Goal: Transaction & Acquisition: Purchase product/service

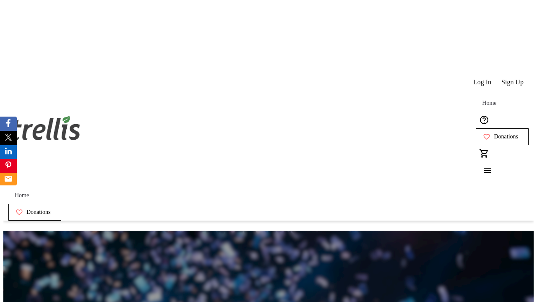
click at [513, 79] on span "Sign Up" at bounding box center [513, 83] width 22 height 8
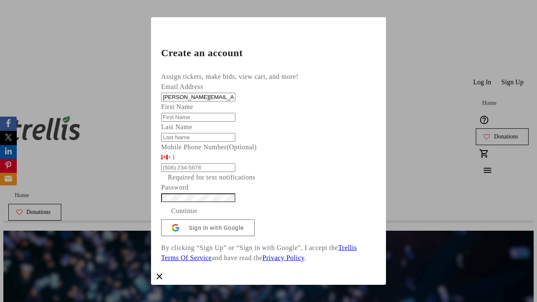
type input "[PERSON_NAME][EMAIL_ADDRESS][DOMAIN_NAME]"
type input "[PERSON_NAME]"
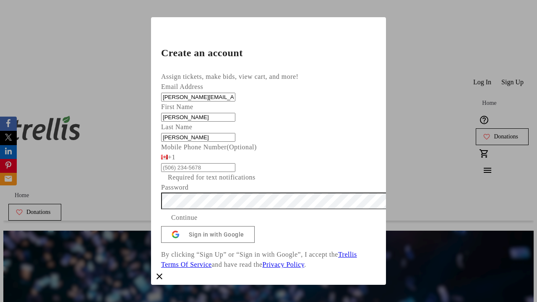
click at [198, 223] on span "Continue" at bounding box center [184, 218] width 26 height 10
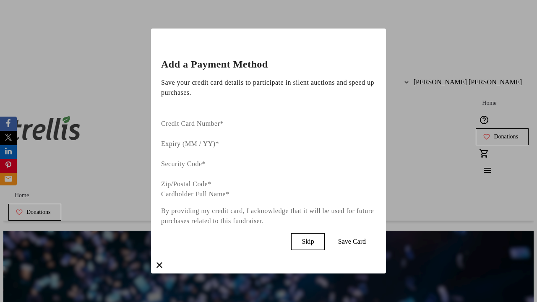
click at [314, 238] on span "Skip" at bounding box center [308, 242] width 12 height 8
click at [494, 134] on span "Donations" at bounding box center [506, 137] width 24 height 7
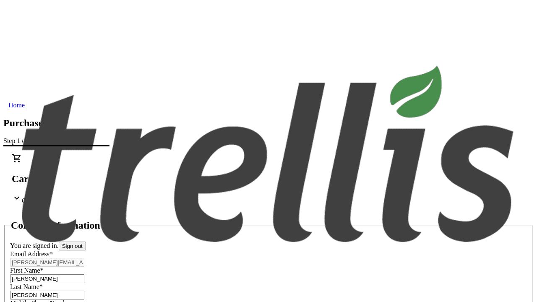
select select "CA"
type input "[STREET_ADDRESS][PERSON_NAME]"
type input "Kelowna"
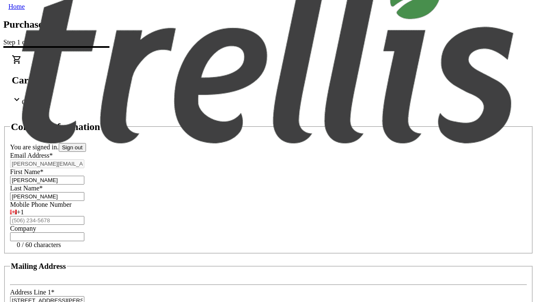
select select "BC"
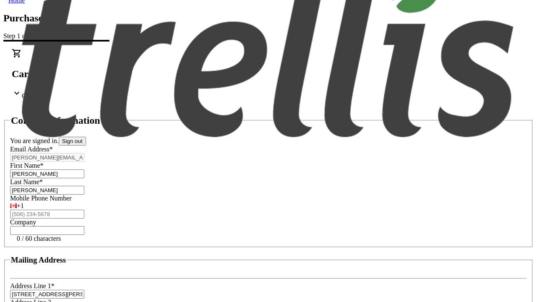
type input "Kelowna"
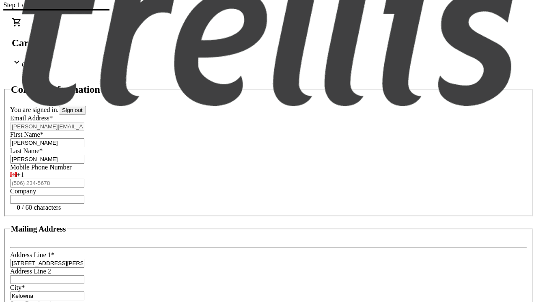
type input "V1Y 0C2"
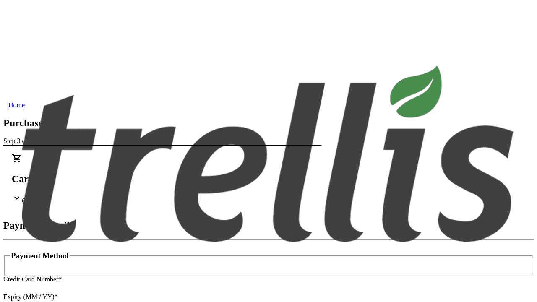
type input "V1Y 0C2"
